Goal: Transaction & Acquisition: Purchase product/service

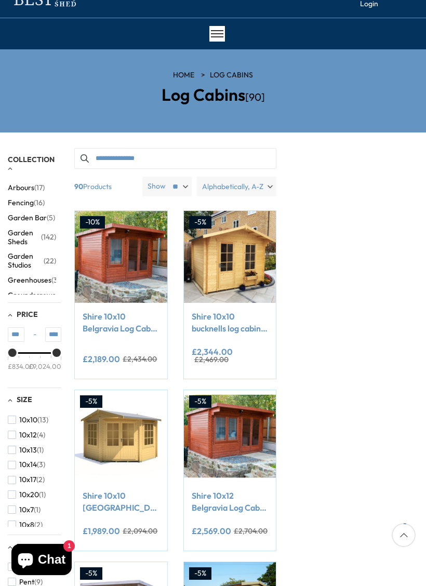
scroll to position [40, 0]
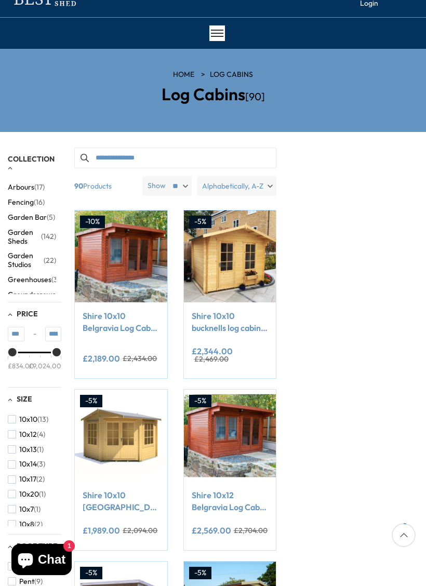
click at [112, 420] on img at bounding box center [121, 436] width 92 height 92
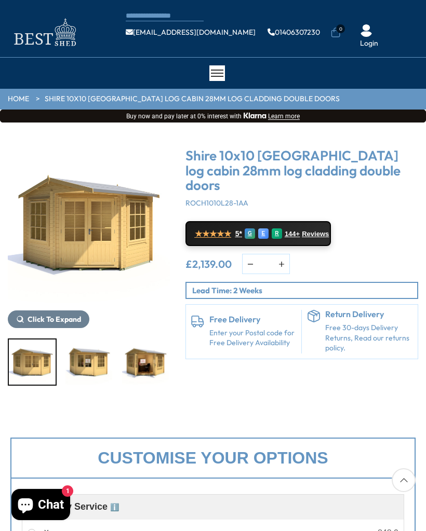
click at [122, 365] on img "3 / 9" at bounding box center [145, 362] width 47 height 45
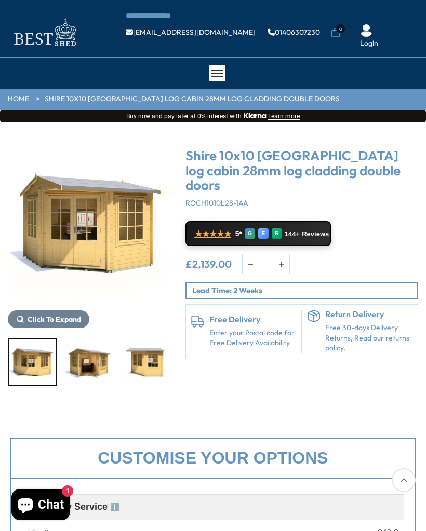
click at [26, 359] on img "2 / 9" at bounding box center [32, 362] width 47 height 45
click at [34, 356] on img "2 / 9" at bounding box center [32, 362] width 47 height 45
click at [122, 362] on img "4 / 9" at bounding box center [145, 362] width 47 height 45
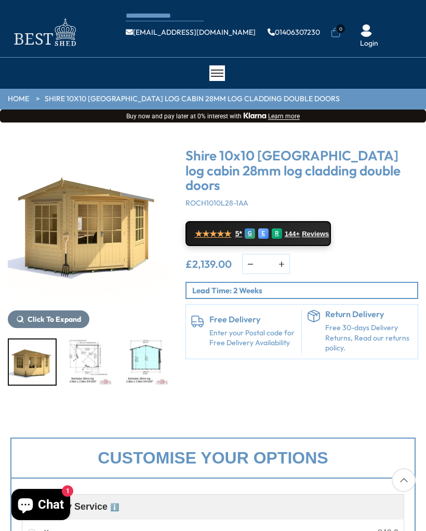
click at [112, 363] on img "6 / 9" at bounding box center [88, 362] width 47 height 45
click at [122, 362] on img "7 / 9" at bounding box center [145, 362] width 47 height 45
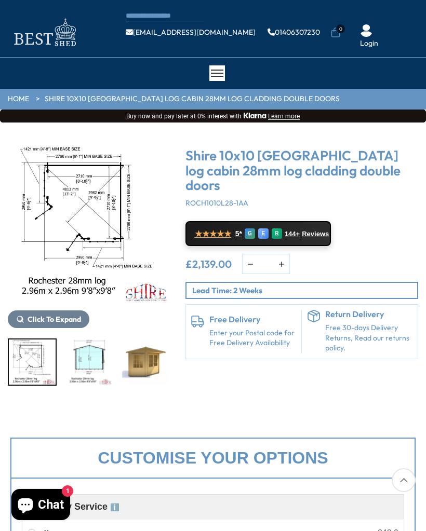
click at [26, 356] on img "6 / 9" at bounding box center [32, 362] width 47 height 45
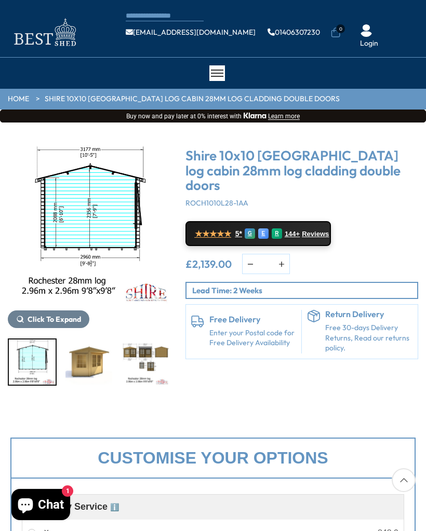
click at [138, 364] on img "9 / 9" at bounding box center [145, 362] width 47 height 45
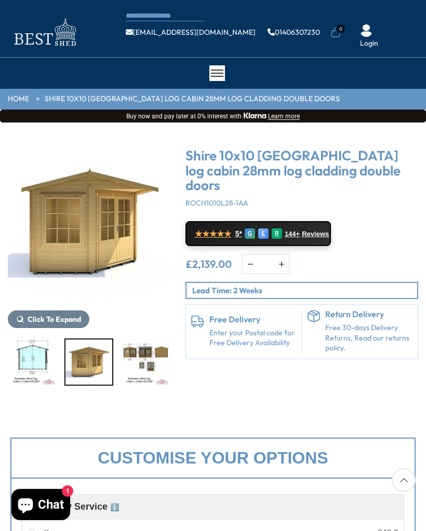
click at [89, 359] on img "8 / 9" at bounding box center [88, 362] width 47 height 45
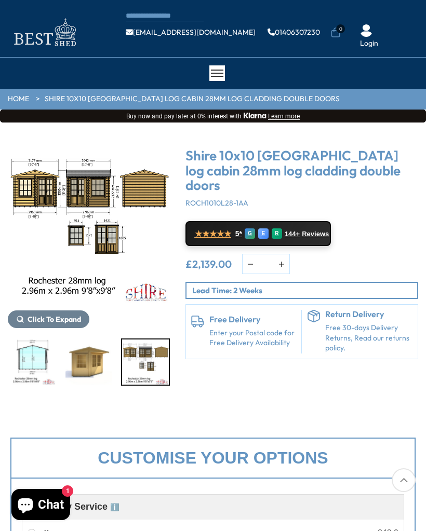
click at [132, 355] on img "9 / 9" at bounding box center [145, 362] width 47 height 45
